Goal: Obtain resource: Download file/media

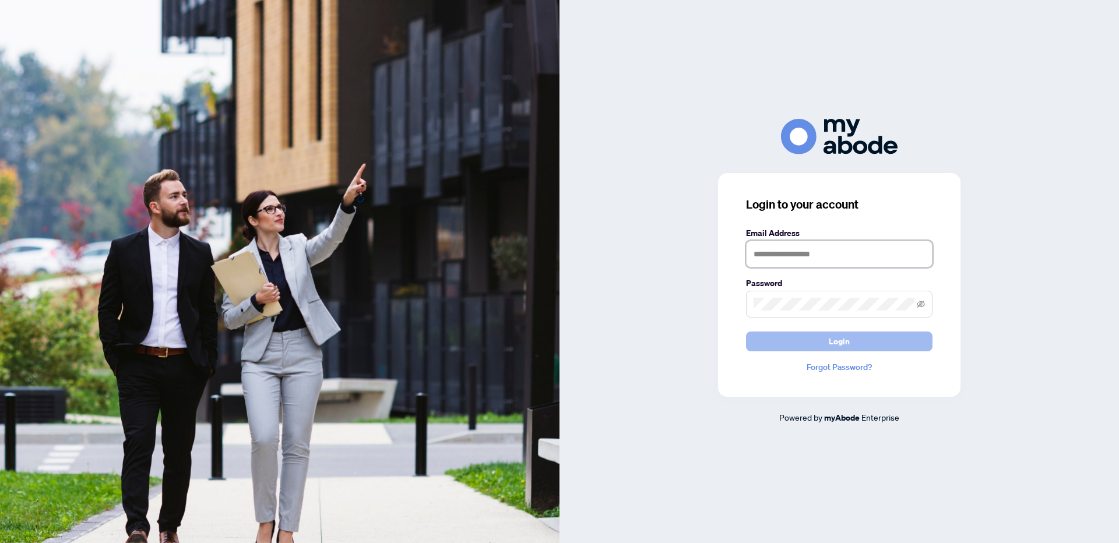
type input "**********"
click at [843, 340] on span "Login" at bounding box center [839, 341] width 21 height 19
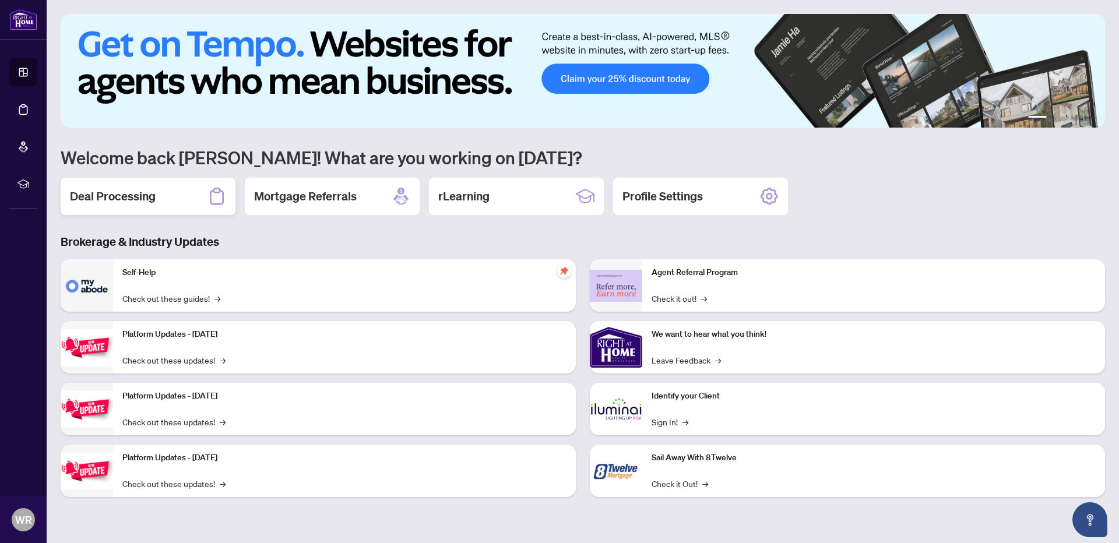
click at [129, 198] on h2 "Deal Processing" at bounding box center [113, 196] width 86 height 16
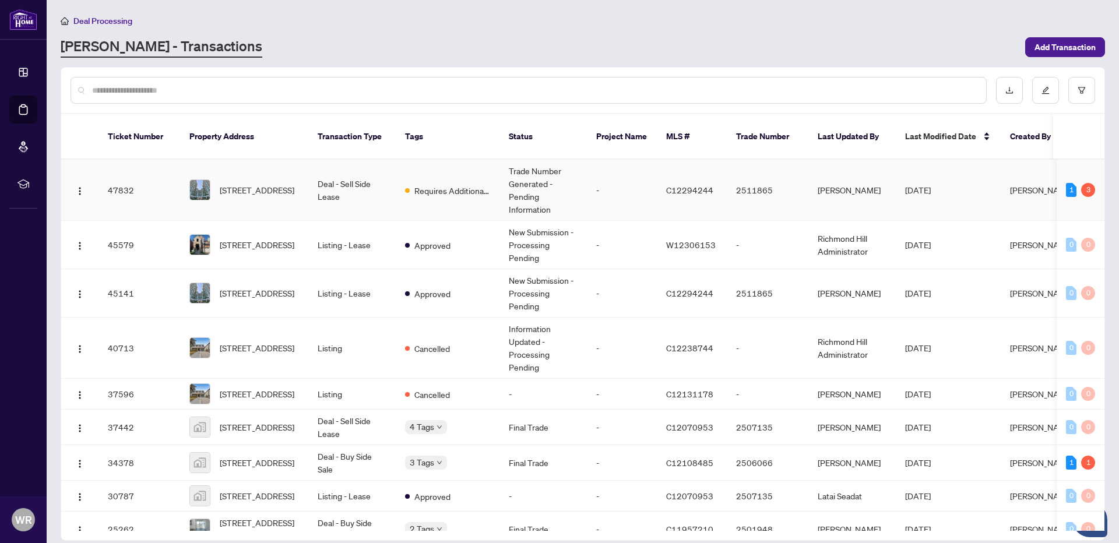
click at [335, 180] on td "Deal - Sell Side Lease" at bounding box center [351, 190] width 87 height 61
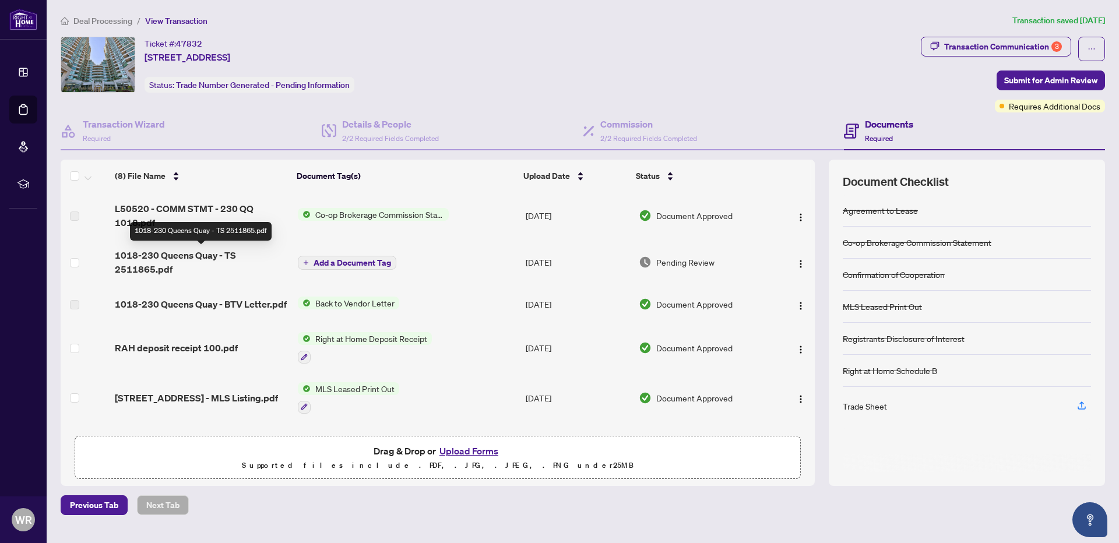
click at [178, 257] on span "1018-230 Queens Quay - TS 2511865.pdf" at bounding box center [201, 262] width 173 height 28
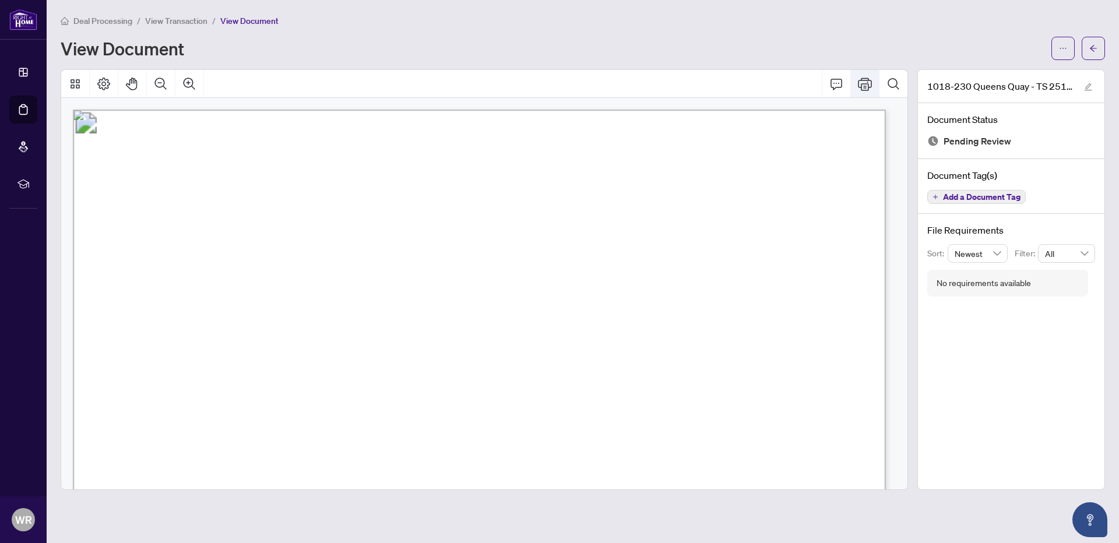
click at [856, 84] on button "Print" at bounding box center [865, 84] width 28 height 28
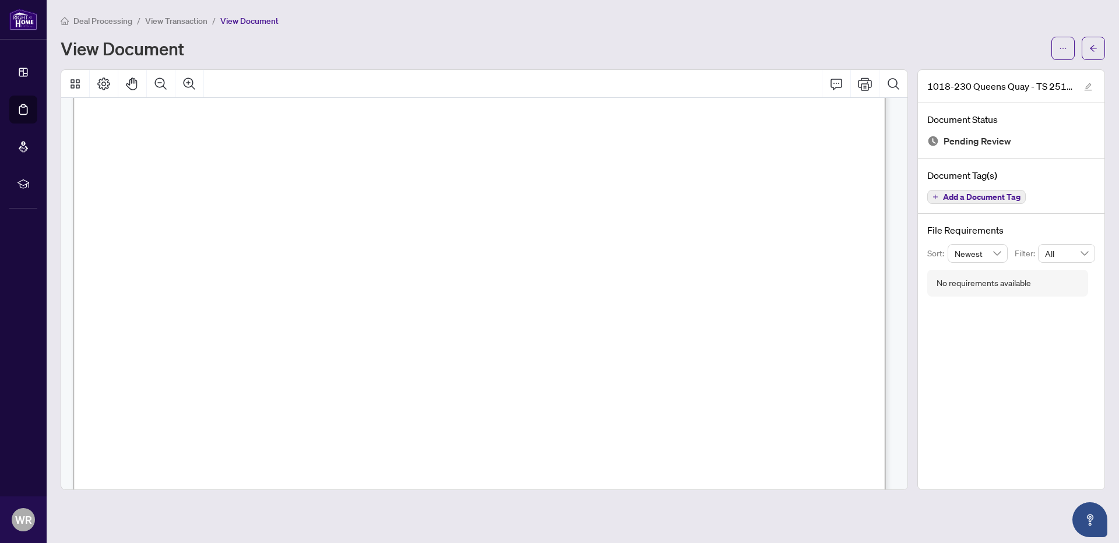
scroll to position [233, 0]
click at [863, 82] on icon "Print" at bounding box center [865, 84] width 14 height 14
